Goal: Task Accomplishment & Management: Use online tool/utility

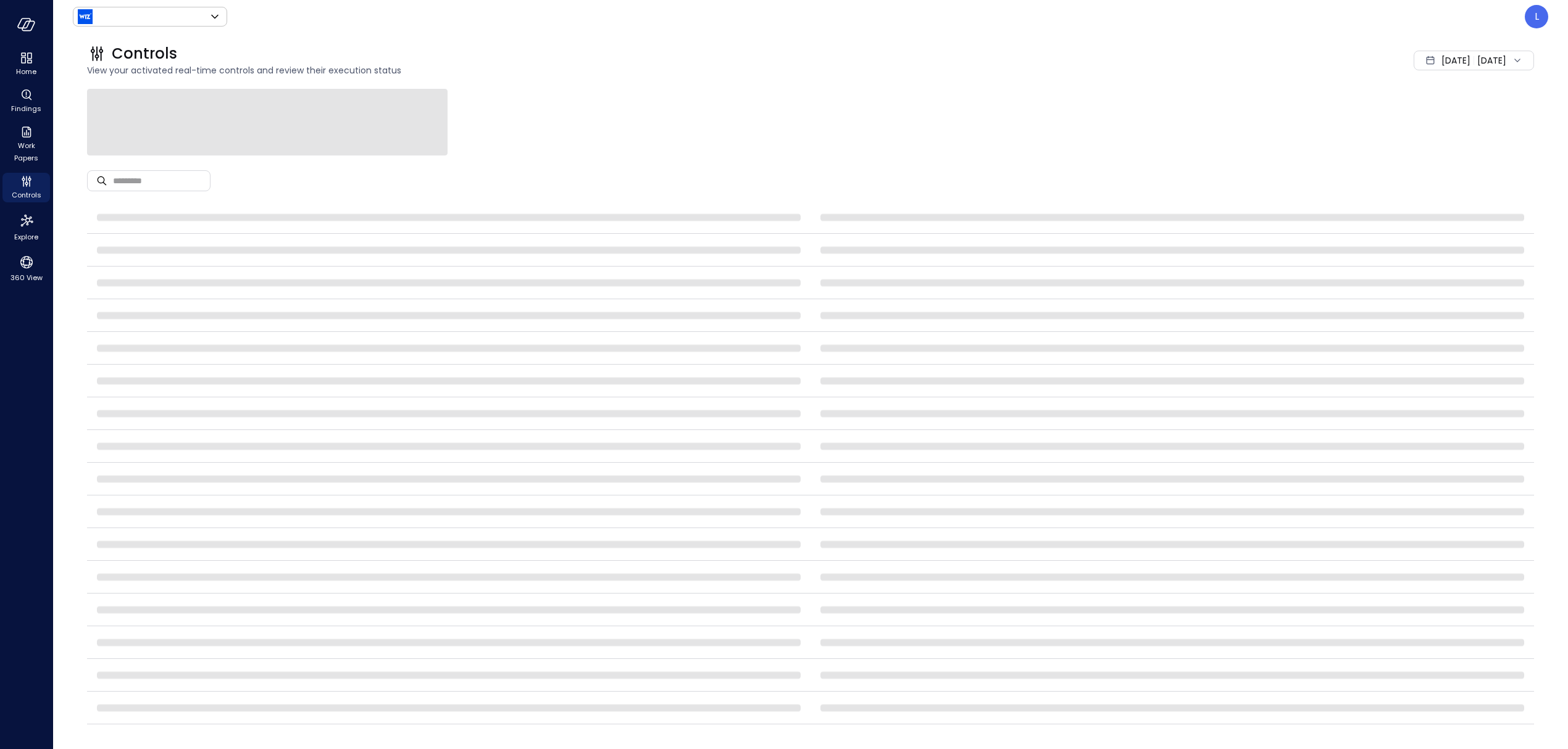
type input "******"
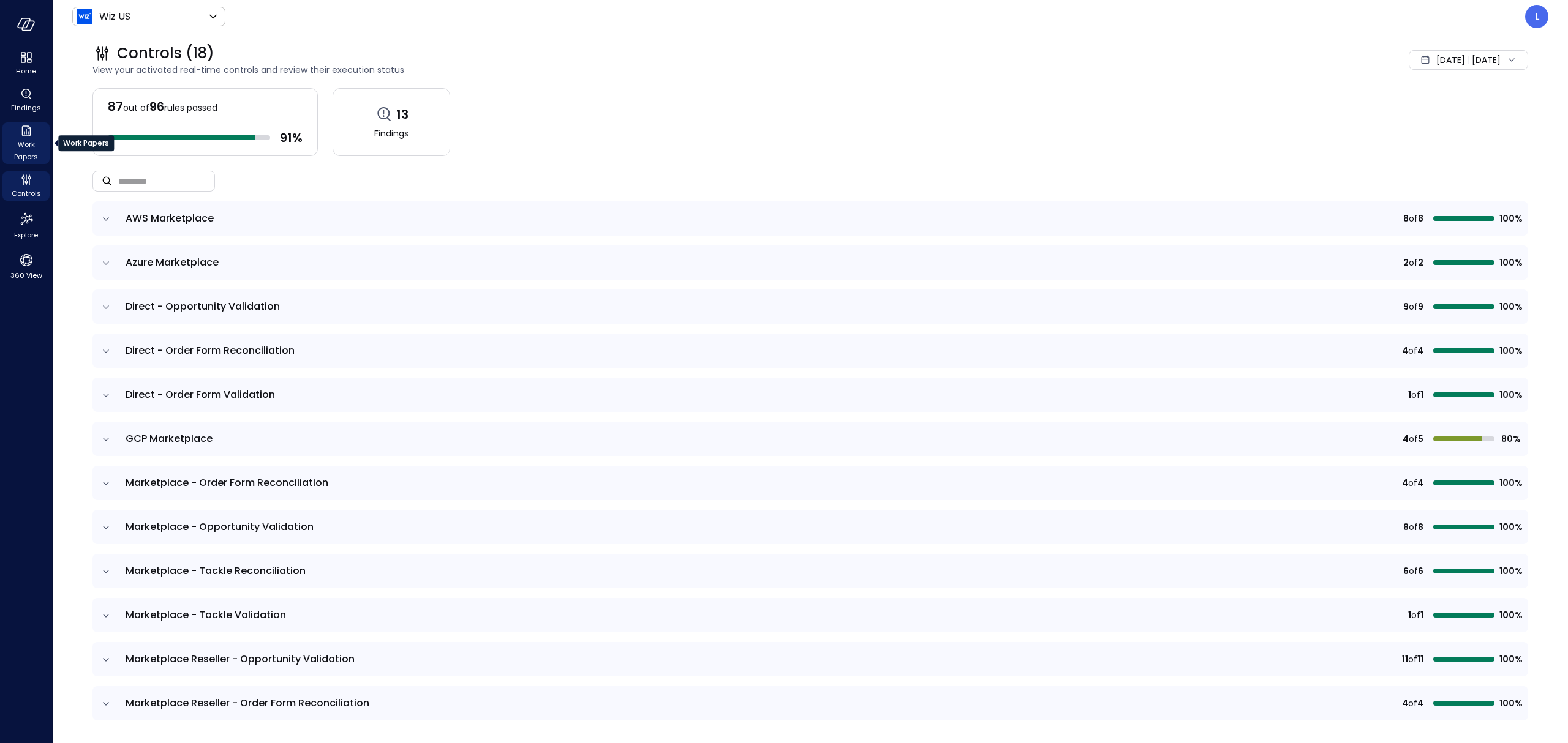
click at [23, 145] on span "Work Papers" at bounding box center [25, 150] width 37 height 25
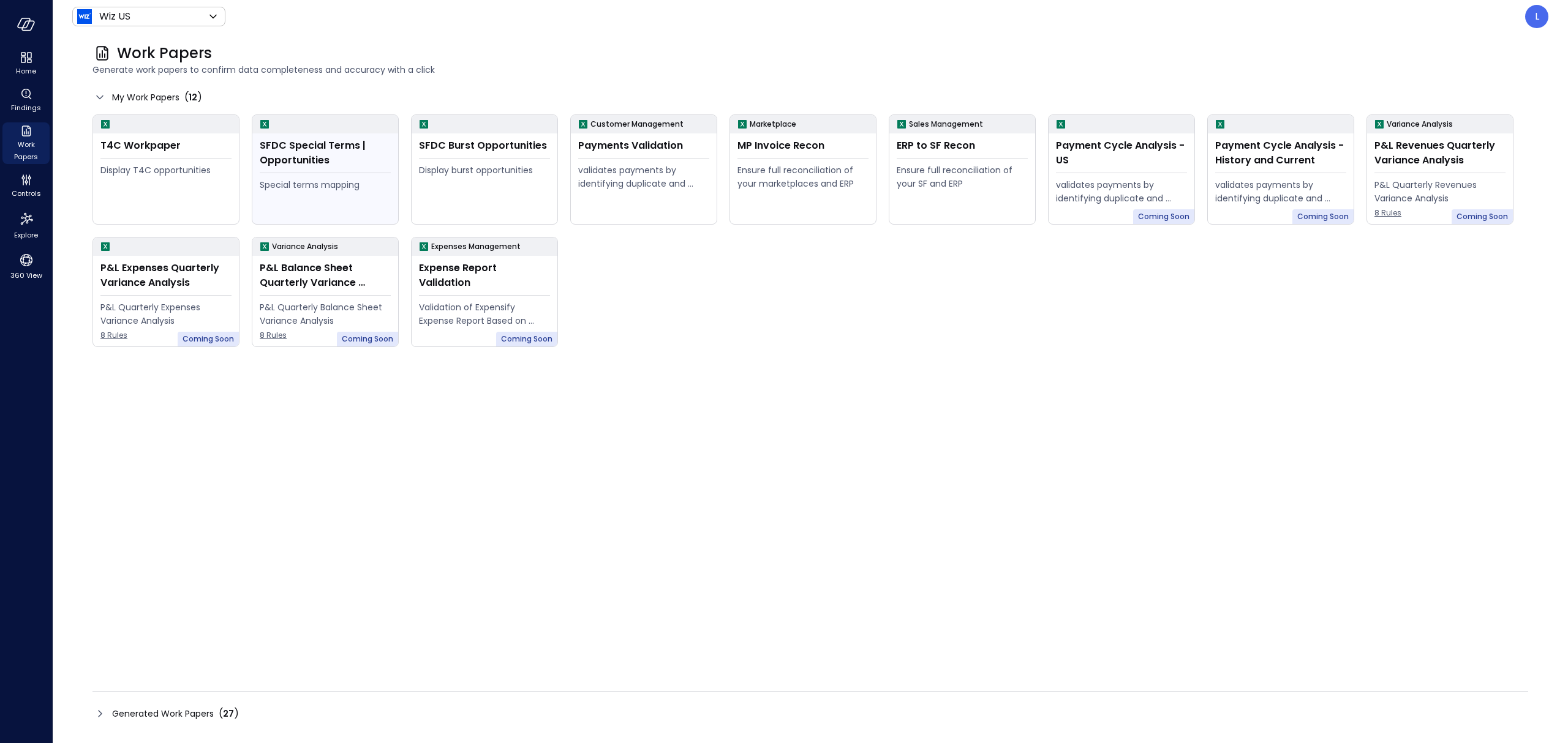
click at [321, 165] on div "SFDC Special Terms | Opportunities" at bounding box center [324, 153] width 131 height 30
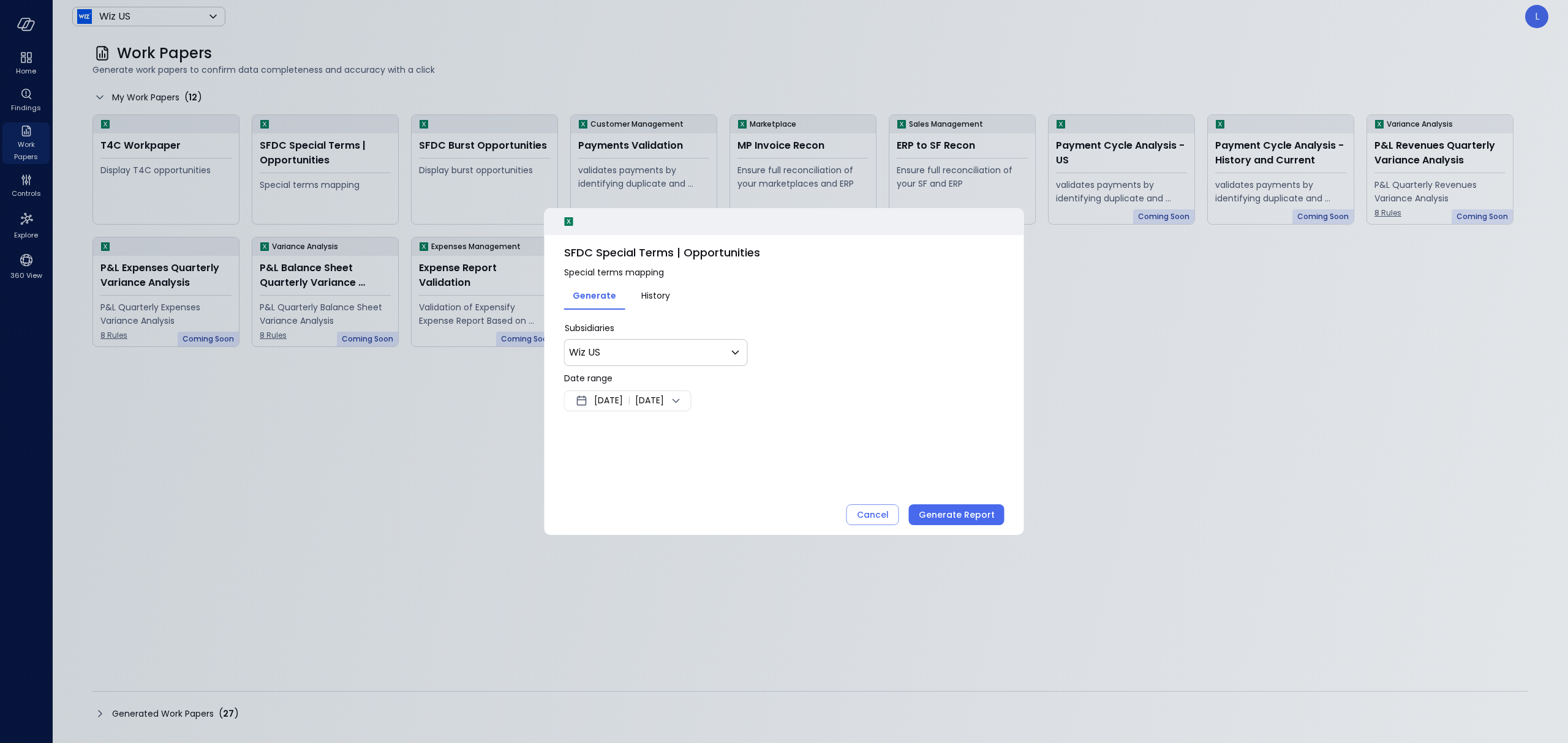
click at [691, 410] on div "Aug 5, 2025 | Aug 12, 2025" at bounding box center [627, 400] width 127 height 20
click at [716, 434] on button "<" at bounding box center [720, 434] width 22 height 22
click at [635, 473] on button "1" at bounding box center [632, 477] width 13 height 13
click at [683, 534] on button "31" at bounding box center [684, 536] width 13 height 13
click at [946, 515] on div at bounding box center [784, 372] width 1568 height 743
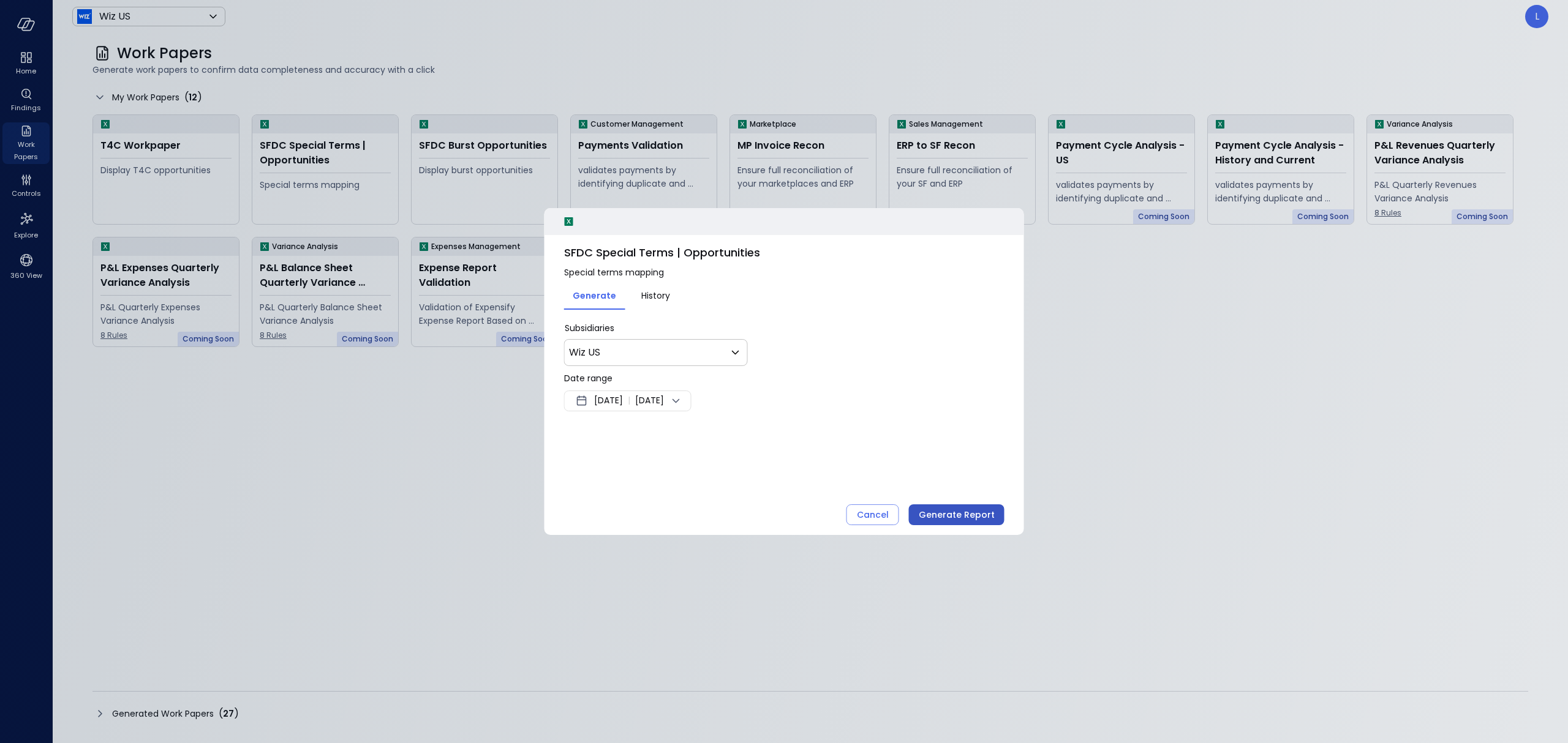
click at [951, 510] on div "Generate Report" at bounding box center [956, 515] width 76 height 16
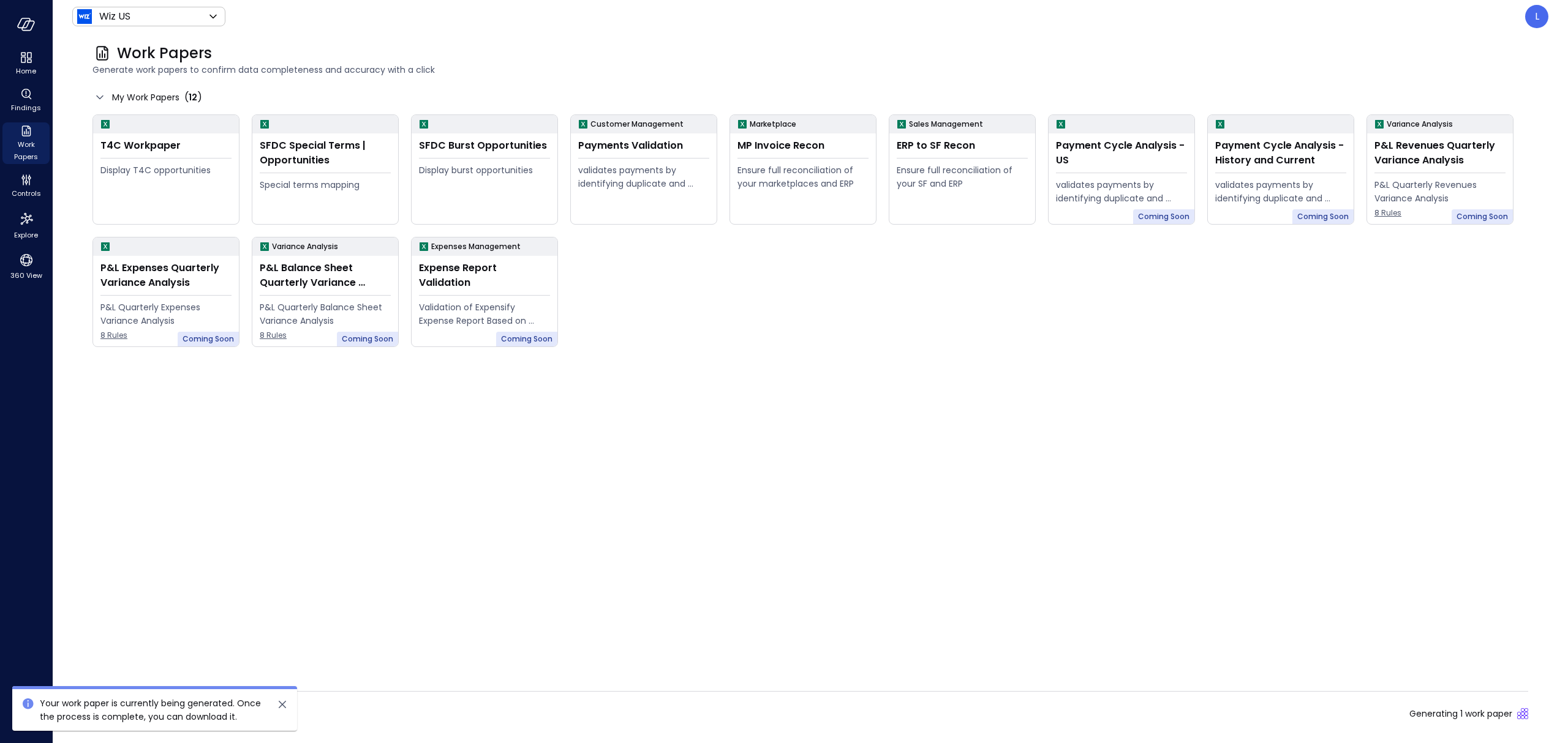
drag, startPoint x: 288, startPoint y: 710, endPoint x: 278, endPoint y: 708, distance: 10.2
click at [287, 709] on icon "close" at bounding box center [282, 704] width 15 height 15
click at [99, 713] on icon at bounding box center [100, 713] width 15 height 15
click at [94, 715] on icon at bounding box center [100, 713] width 15 height 15
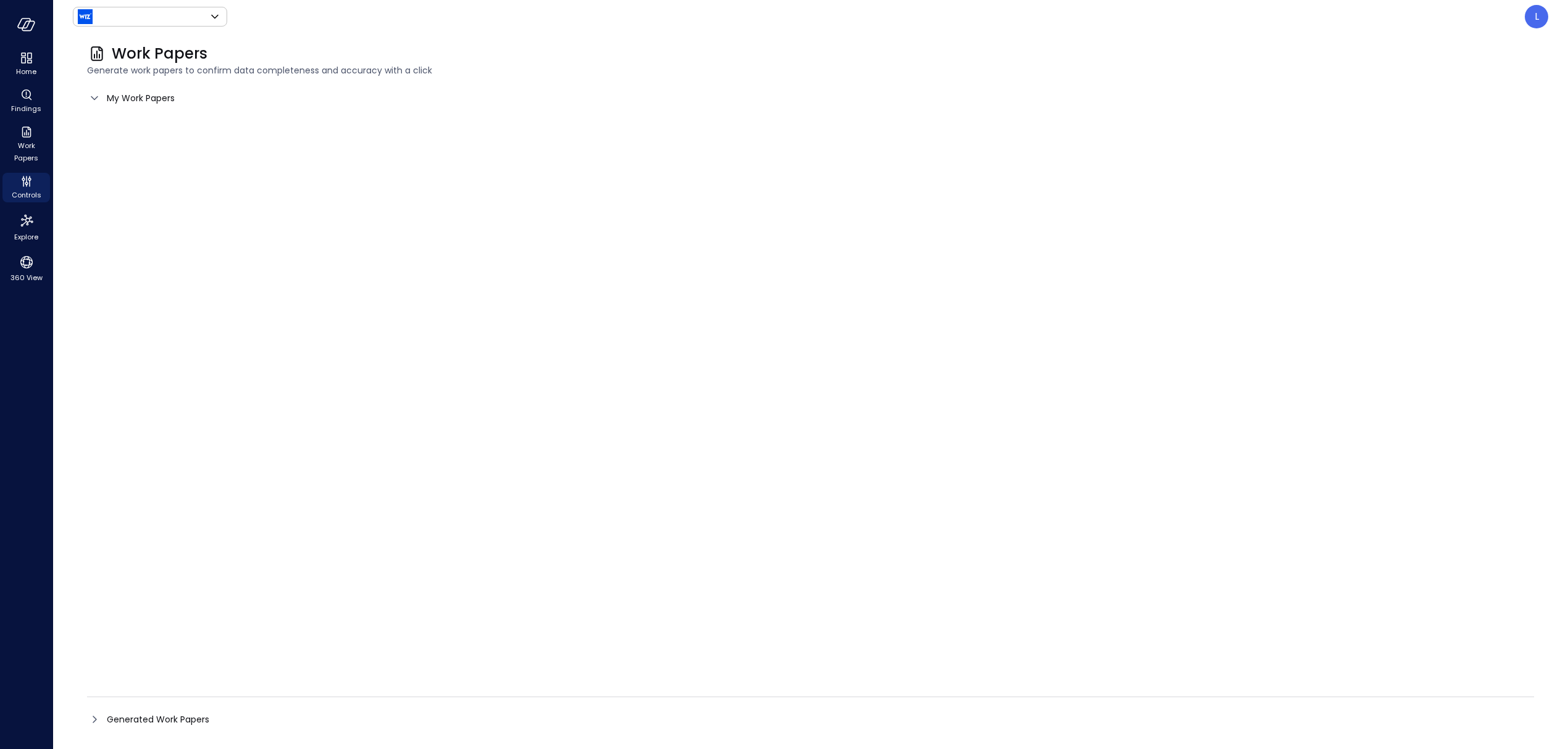
type input "******"
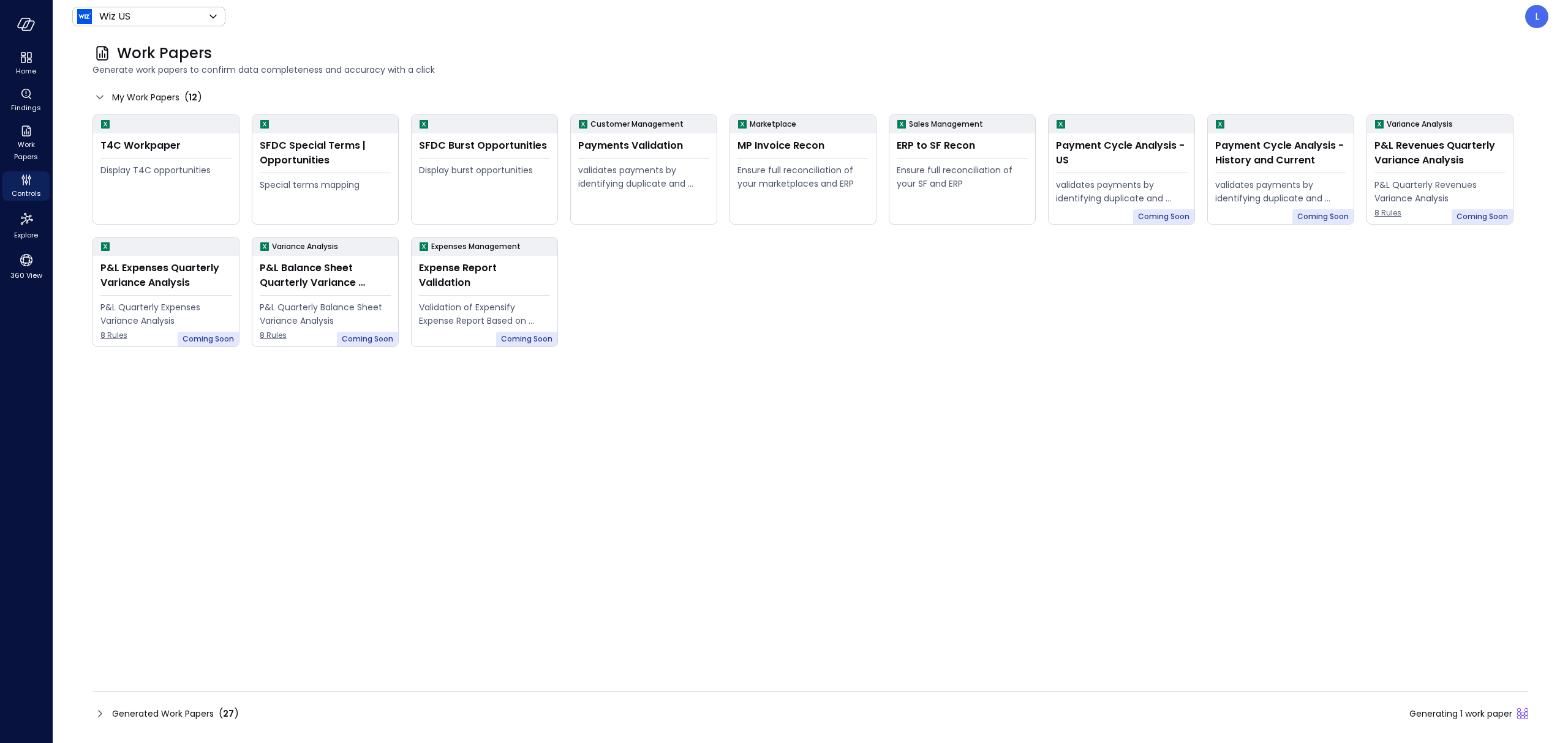
click at [101, 721] on div "Generated Work Papers ( 27 )" at bounding box center [165, 713] width 146 height 15
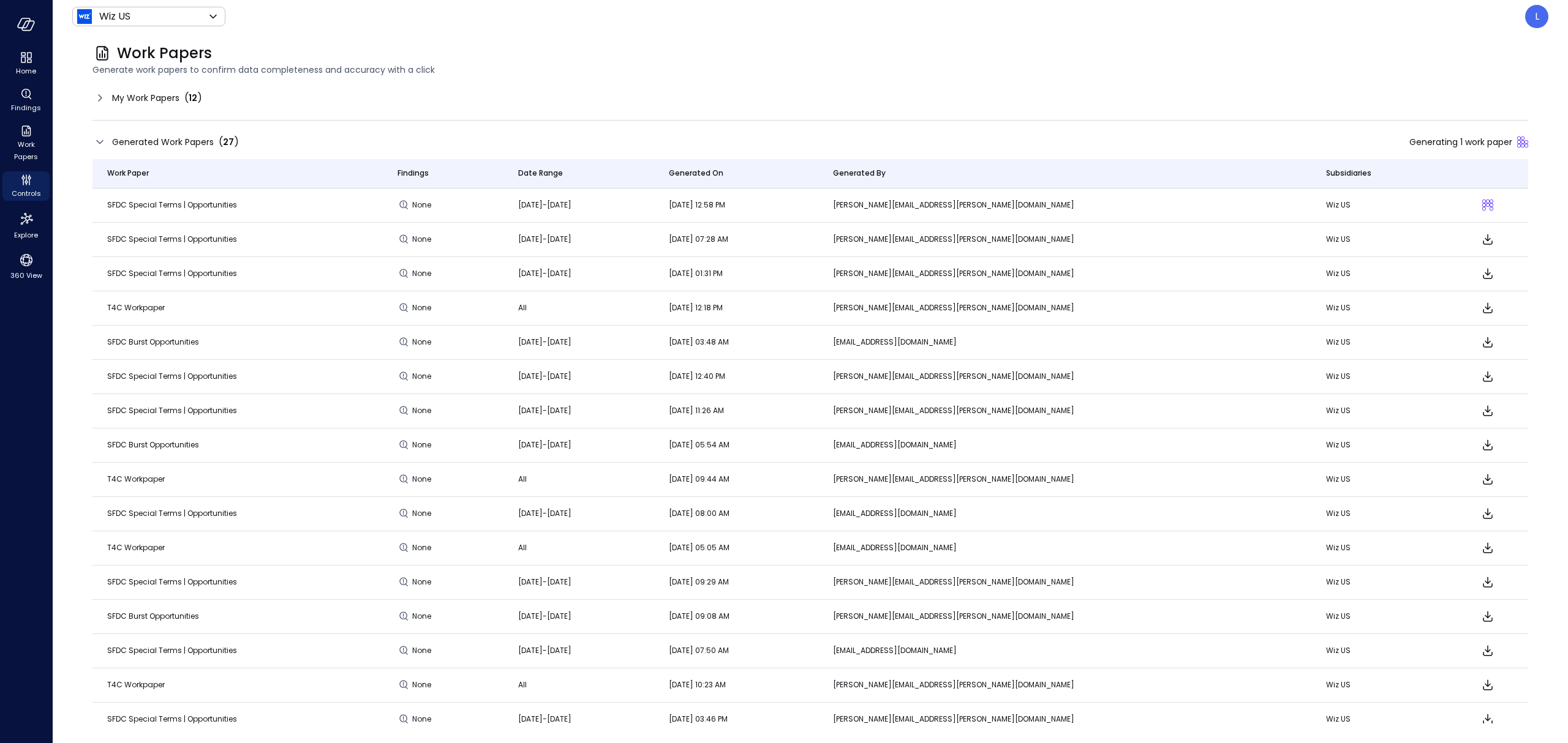
click at [98, 720] on td "SFDC Special Terms | Opportunities" at bounding box center [237, 720] width 290 height 35
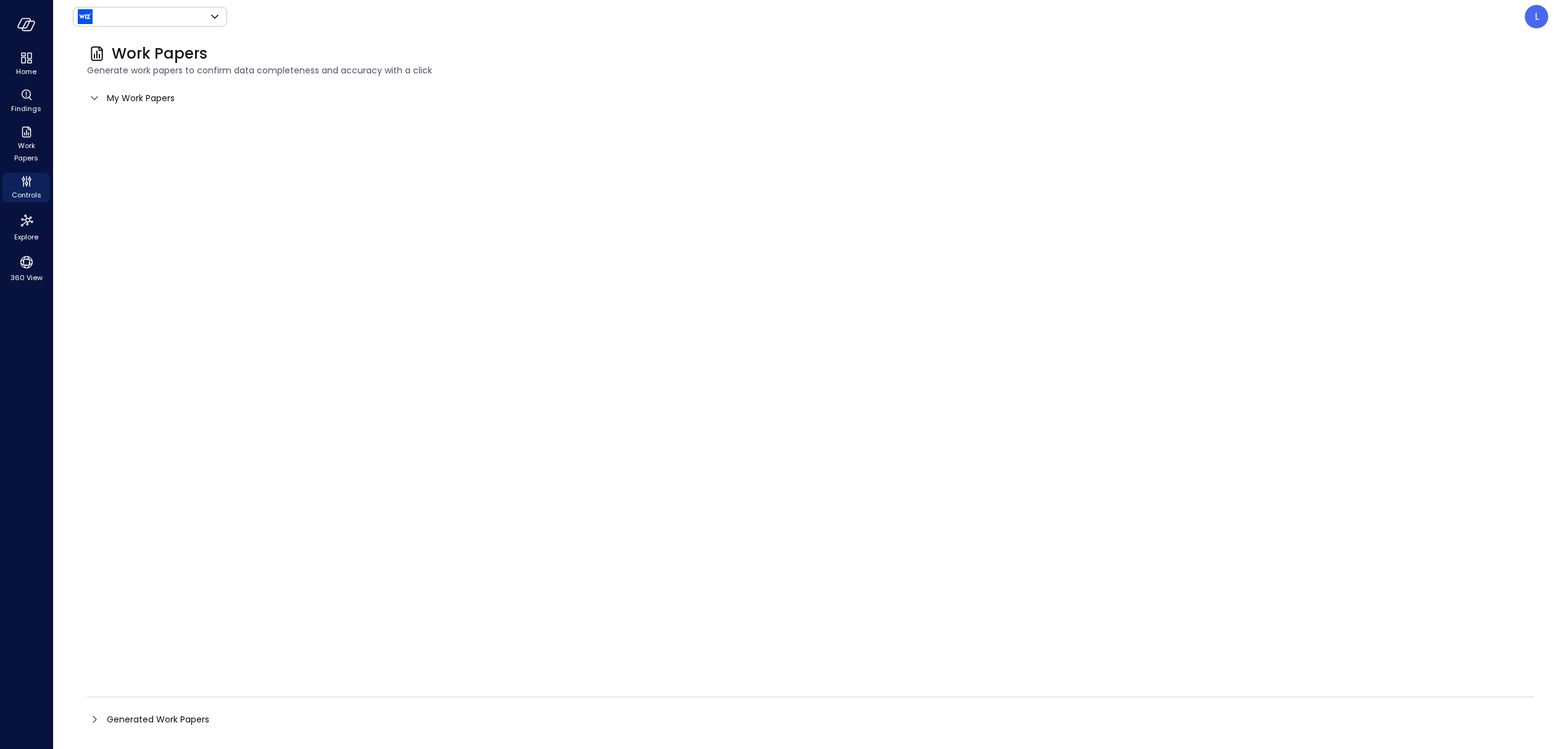
type input "******"
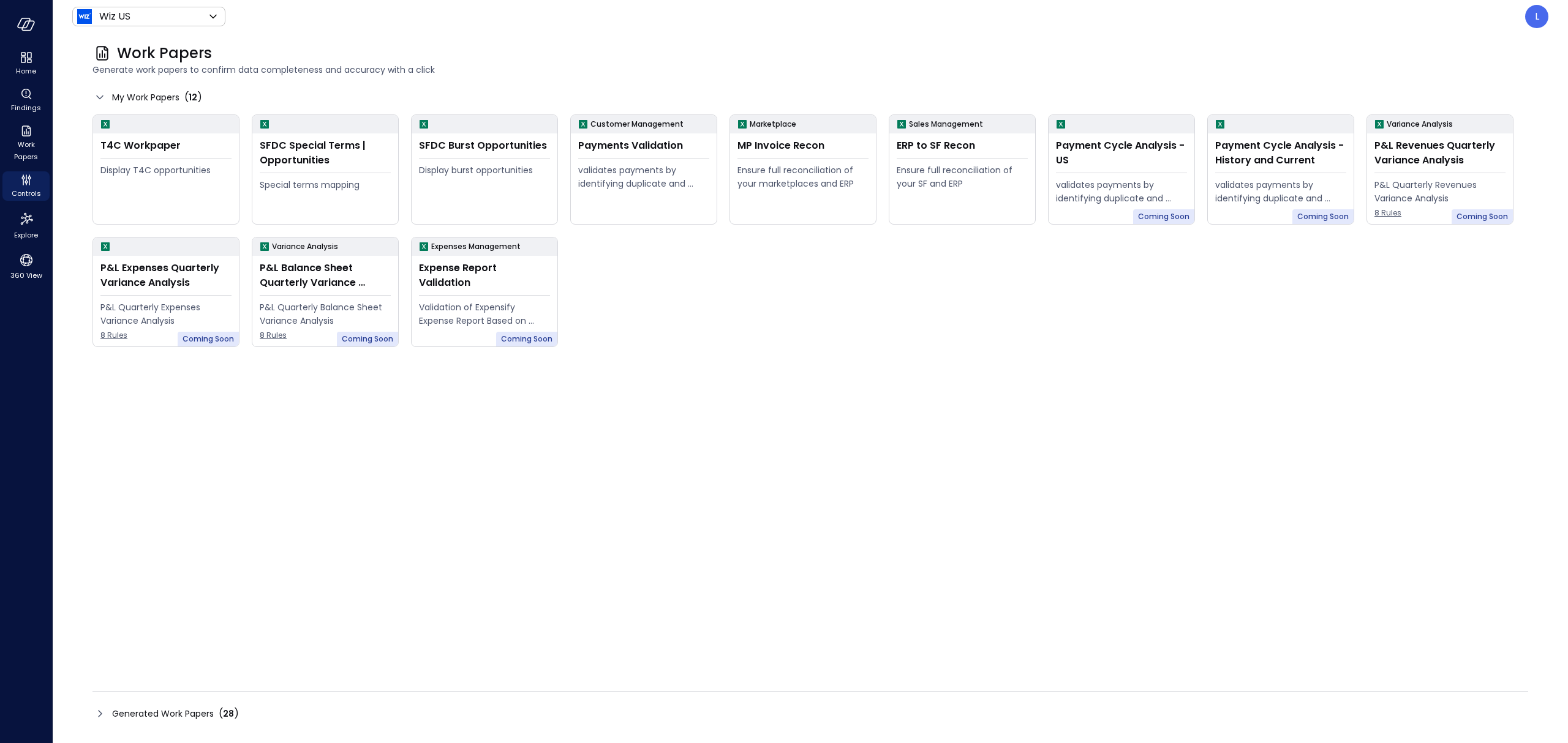
click at [100, 713] on icon at bounding box center [100, 713] width 15 height 15
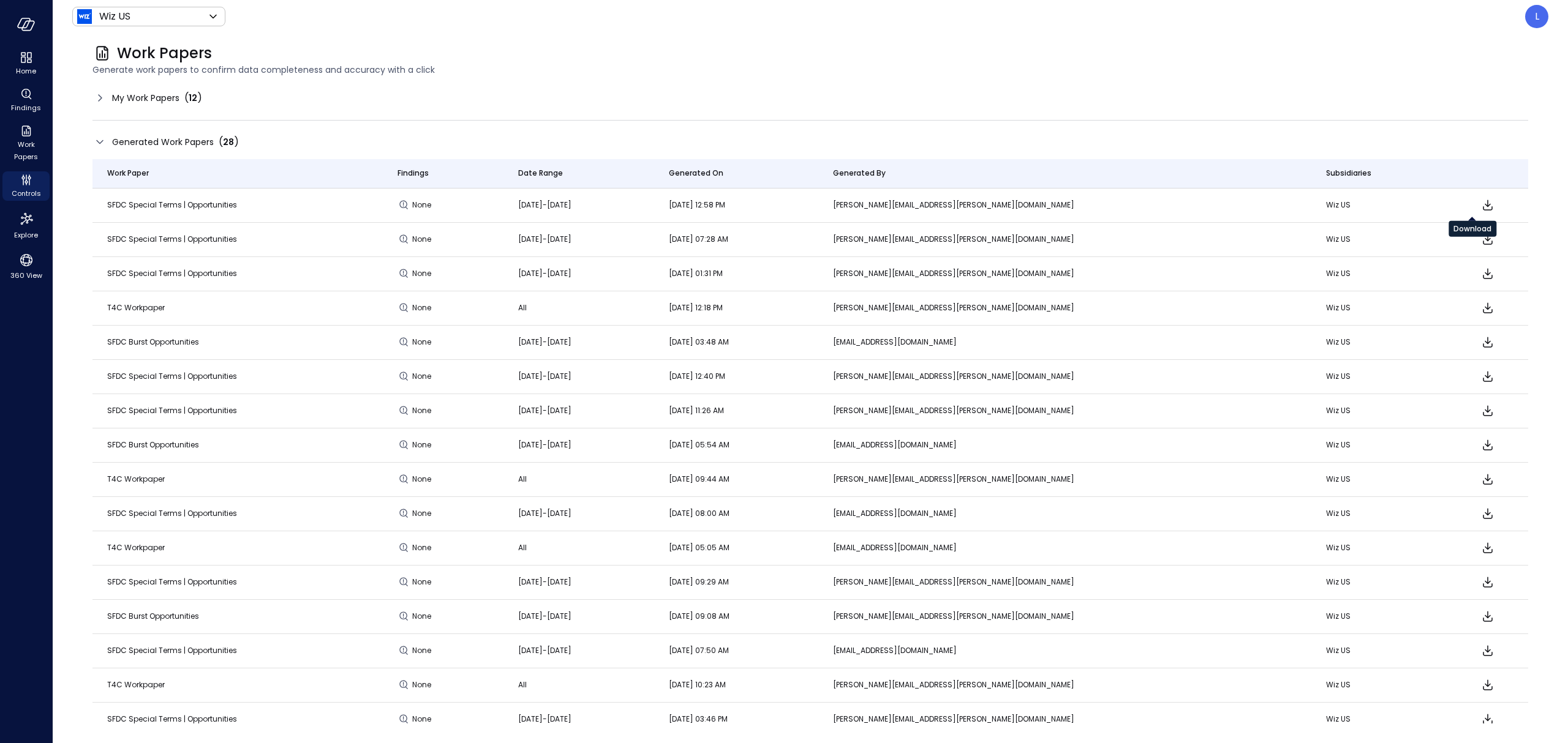
click at [1480, 208] on icon "Download" at bounding box center [1487, 205] width 15 height 15
